Goal: Task Accomplishment & Management: Use online tool/utility

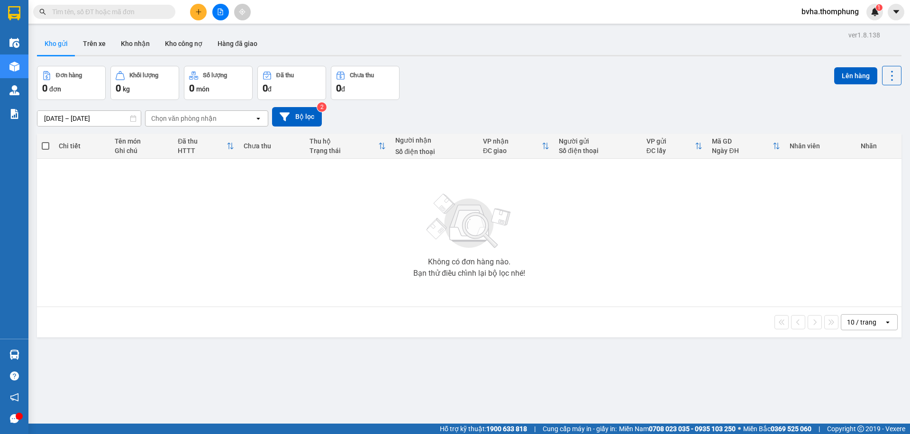
click at [216, 13] on button at bounding box center [220, 12] width 17 height 17
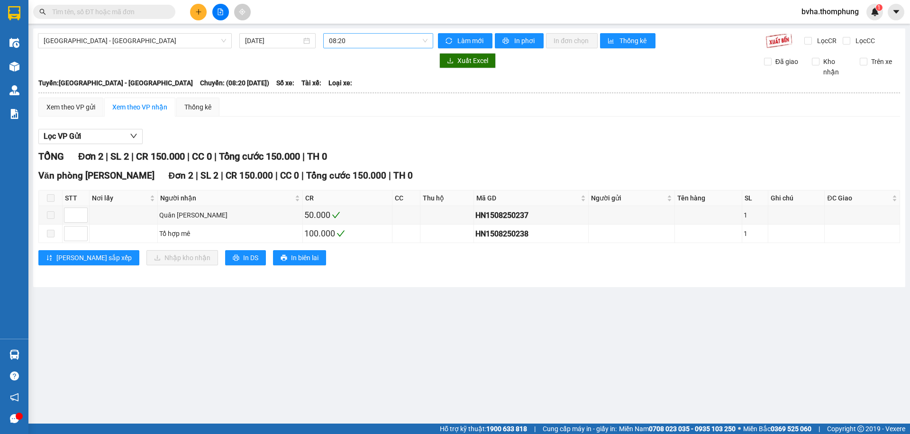
click at [371, 43] on span "08:20" at bounding box center [378, 41] width 99 height 14
click at [351, 91] on div "10:00" at bounding box center [366, 90] width 74 height 10
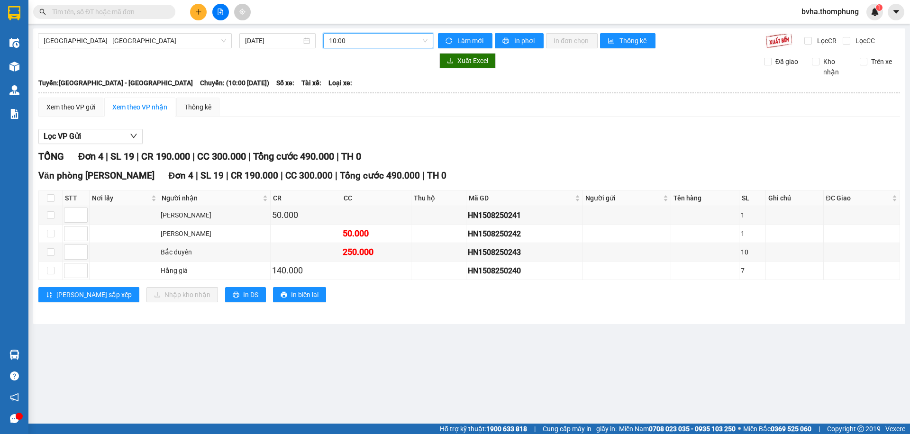
click at [380, 39] on span "10:00" at bounding box center [378, 41] width 99 height 14
click at [364, 109] on div "12:00" at bounding box center [366, 105] width 74 height 10
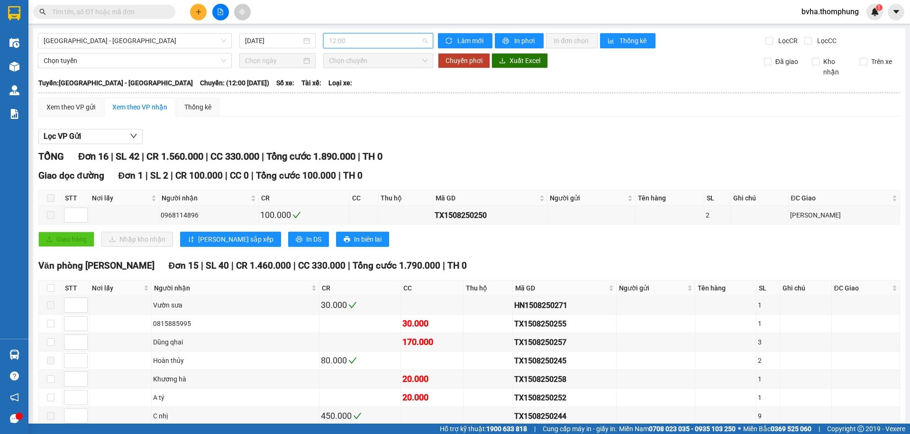
click at [375, 39] on span "12:00" at bounding box center [378, 41] width 99 height 14
click at [348, 120] on div "13:30" at bounding box center [364, 120] width 74 height 10
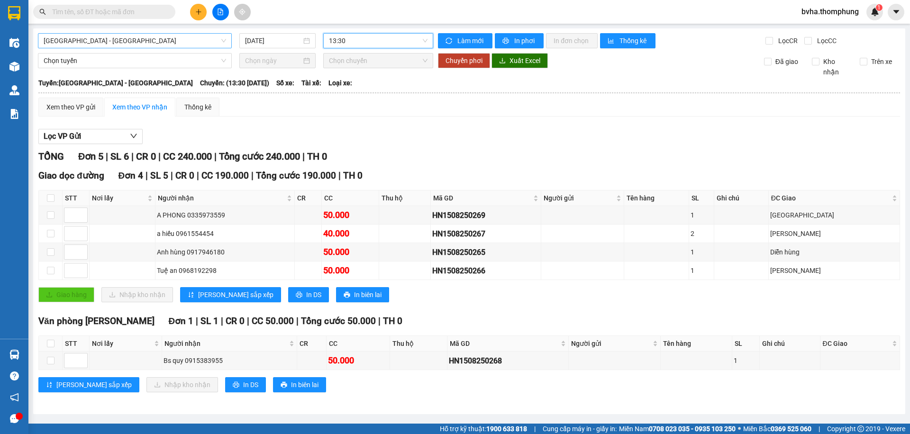
click at [148, 40] on span "[GEOGRAPHIC_DATA] - [GEOGRAPHIC_DATA]" at bounding box center [135, 41] width 182 height 14
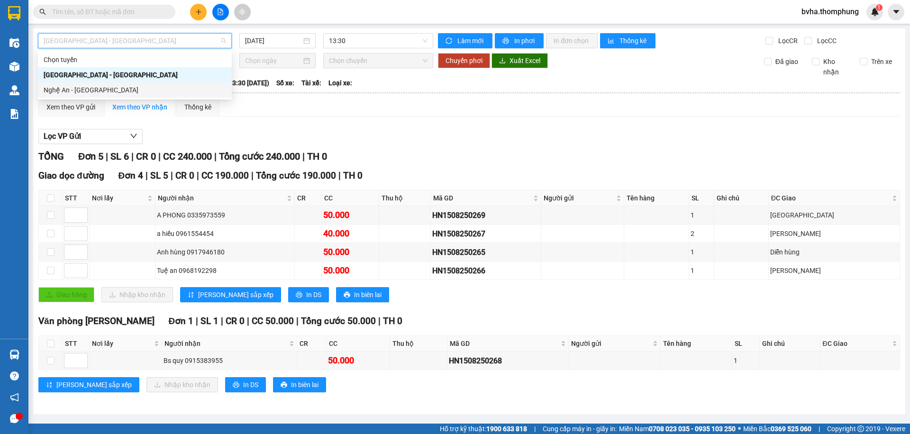
click at [105, 90] on div "Nghệ An - [GEOGRAPHIC_DATA]" at bounding box center [135, 90] width 182 height 10
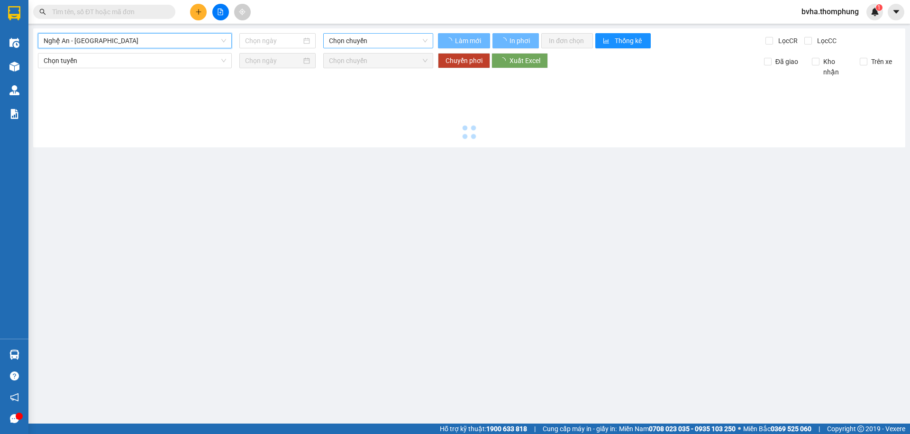
type input "[DATE]"
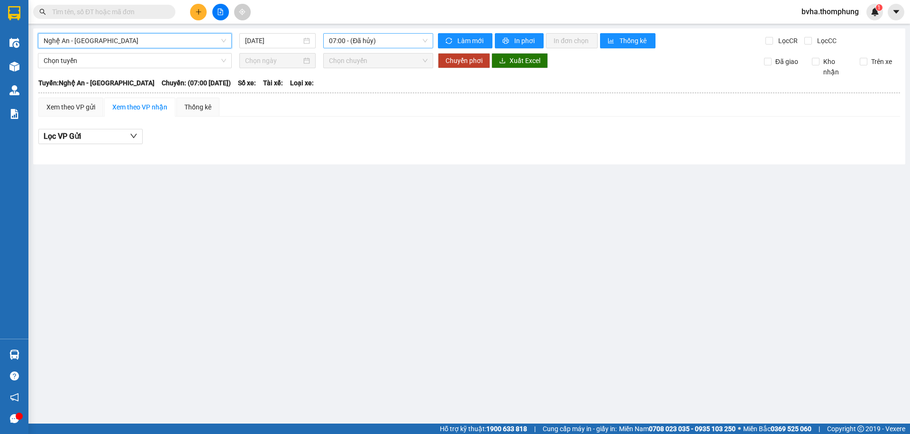
click at [385, 43] on span "07:00 - (Đã hủy)" at bounding box center [378, 41] width 99 height 14
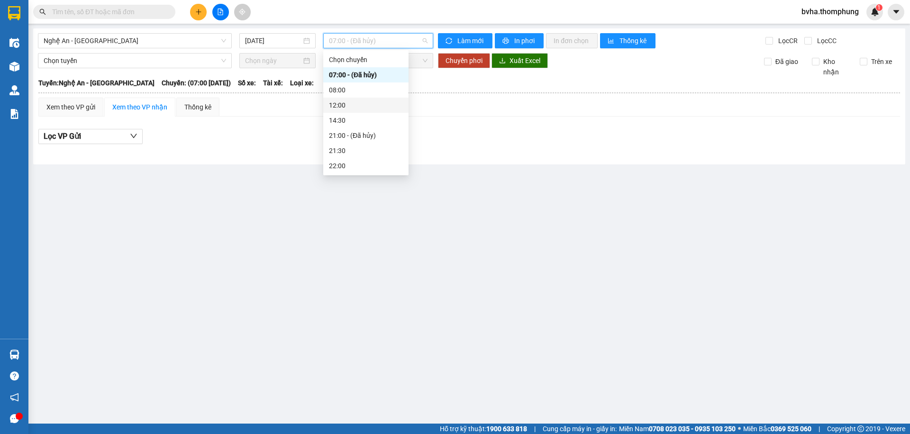
click at [356, 102] on div "12:00" at bounding box center [366, 105] width 74 height 10
